Goal: Find specific page/section: Find specific page/section

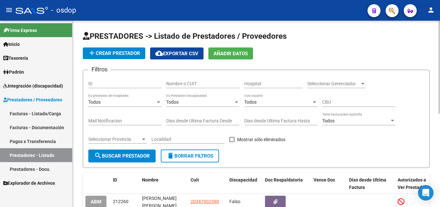
click at [192, 78] on div "Nombre o CUIT" at bounding box center [202, 81] width 73 height 13
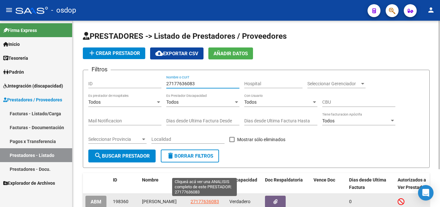
type input "27177636083"
click at [207, 199] on span "27177636083" at bounding box center [205, 201] width 28 height 5
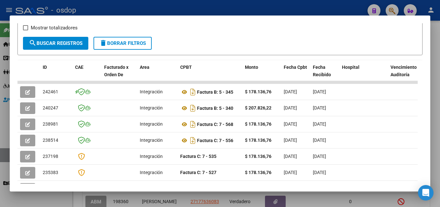
scroll to position [118, 0]
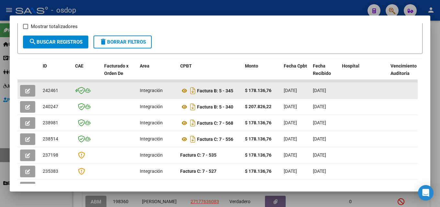
click at [26, 93] on icon "button" at bounding box center [27, 91] width 5 height 5
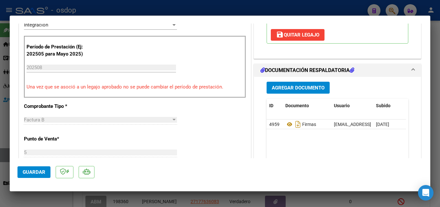
scroll to position [160, 0]
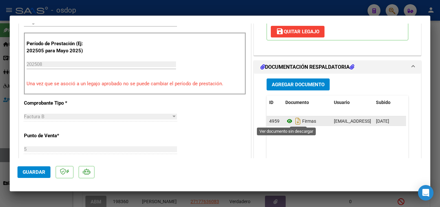
click at [286, 123] on icon at bounding box center [289, 121] width 8 height 8
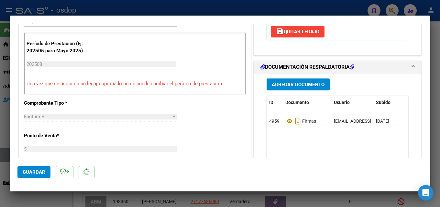
click at [439, 141] on div at bounding box center [220, 103] width 440 height 207
type input "$ 0,00"
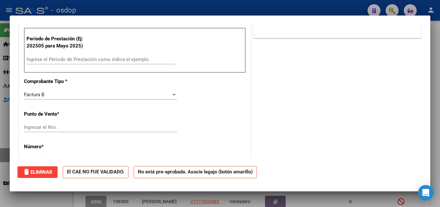
scroll to position [0, 0]
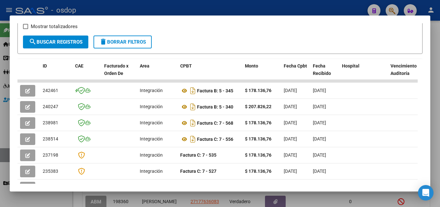
click at [440, 174] on div at bounding box center [220, 103] width 440 height 207
